Goal: Transaction & Acquisition: Purchase product/service

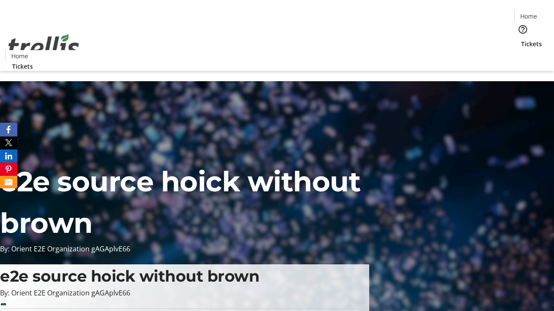
click at [521, 39] on span "Tickets" at bounding box center [531, 43] width 21 height 9
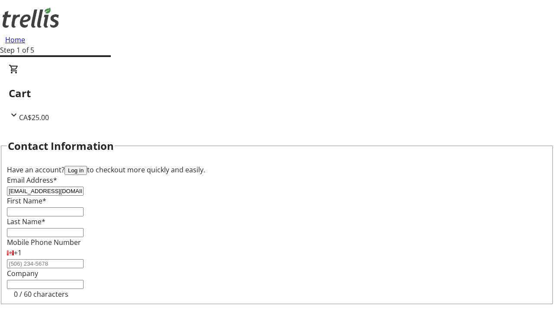
type input "[EMAIL_ADDRESS][DOMAIN_NAME]"
type input "Hope"
type input "[PERSON_NAME]"
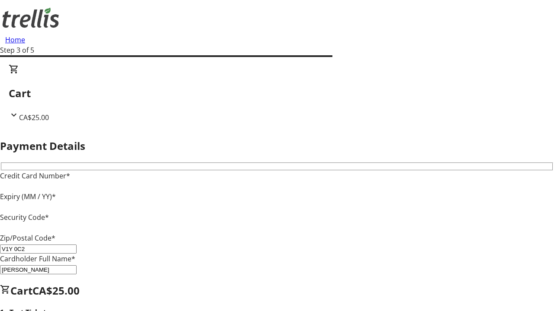
type input "V1Y 0C2"
